Goal: Navigation & Orientation: Understand site structure

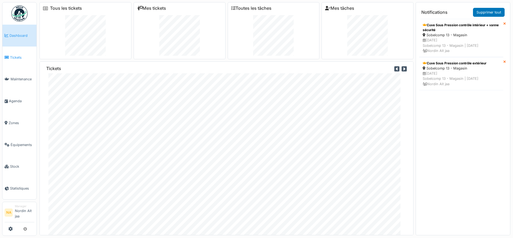
click at [11, 54] on link "Tickets" at bounding box center [19, 58] width 34 height 22
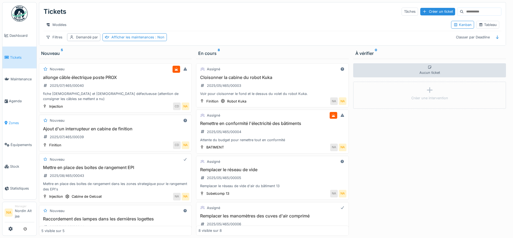
click at [18, 126] on link "Zones" at bounding box center [19, 123] width 34 height 22
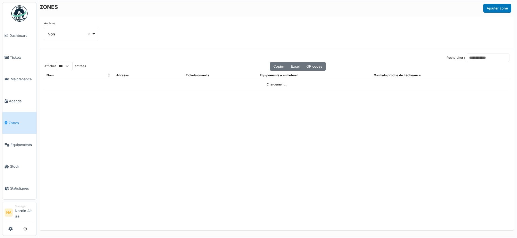
select select "***"
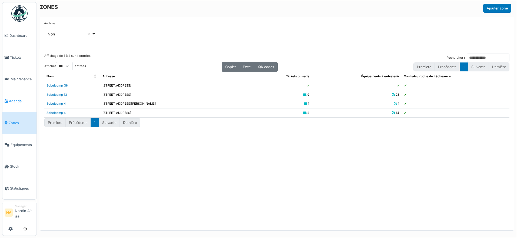
click at [24, 92] on link "Agenda" at bounding box center [19, 101] width 34 height 22
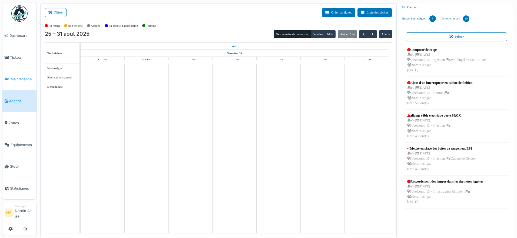
click at [31, 76] on link "Maintenance" at bounding box center [19, 79] width 34 height 22
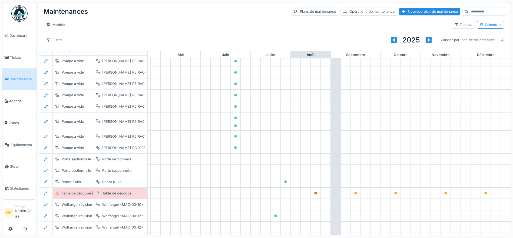
scroll to position [460, 179]
